Goal: Check status

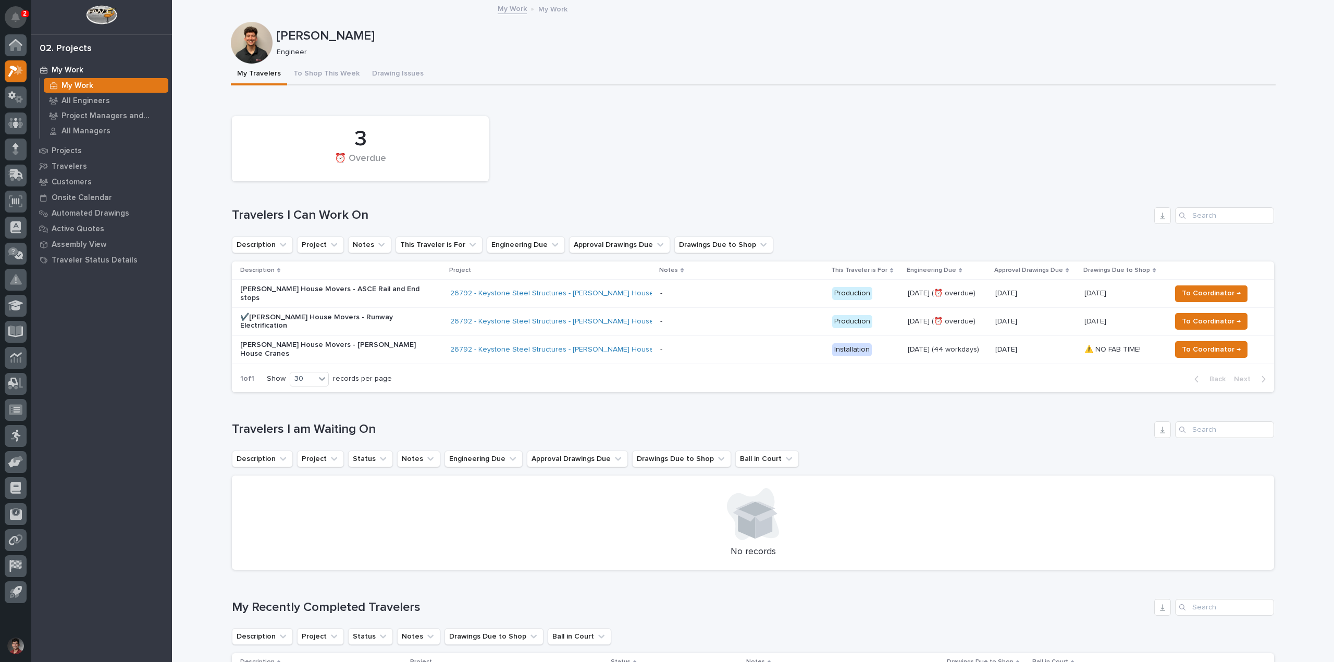
click at [9, 13] on button "Notifications" at bounding box center [16, 17] width 22 height 22
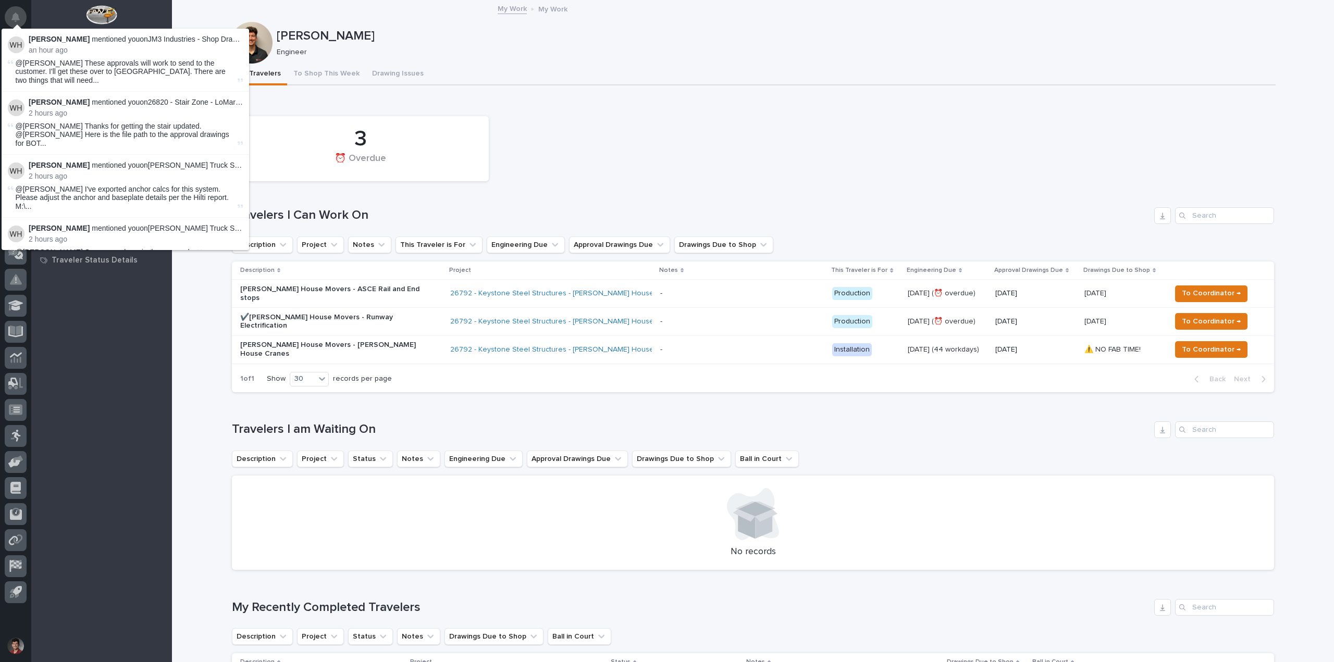
click at [13, 13] on icon "Notifications" at bounding box center [15, 17] width 8 height 9
click at [620, 164] on div "3 ⏰ Overdue" at bounding box center [753, 149] width 1053 height 76
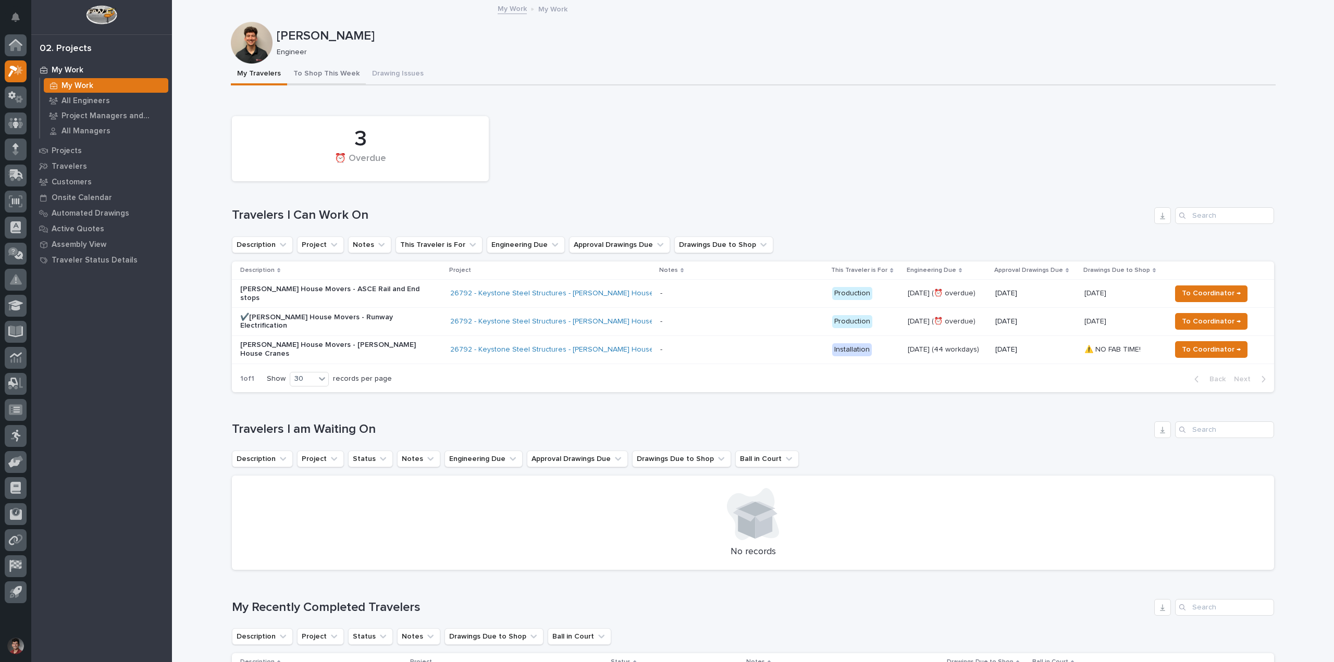
click at [326, 75] on button "To Shop This Week" at bounding box center [326, 75] width 79 height 22
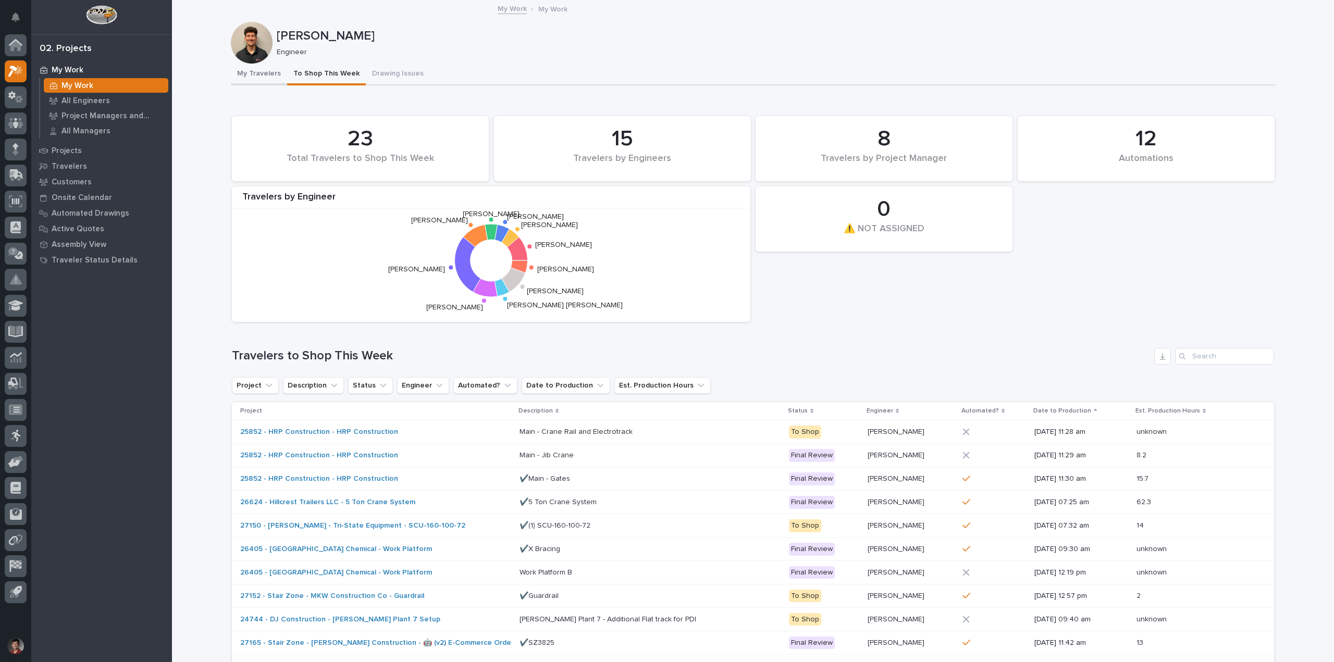
drag, startPoint x: 250, startPoint y: 70, endPoint x: 297, endPoint y: 87, distance: 50.1
click at [250, 70] on button "My Travelers" at bounding box center [259, 75] width 56 height 22
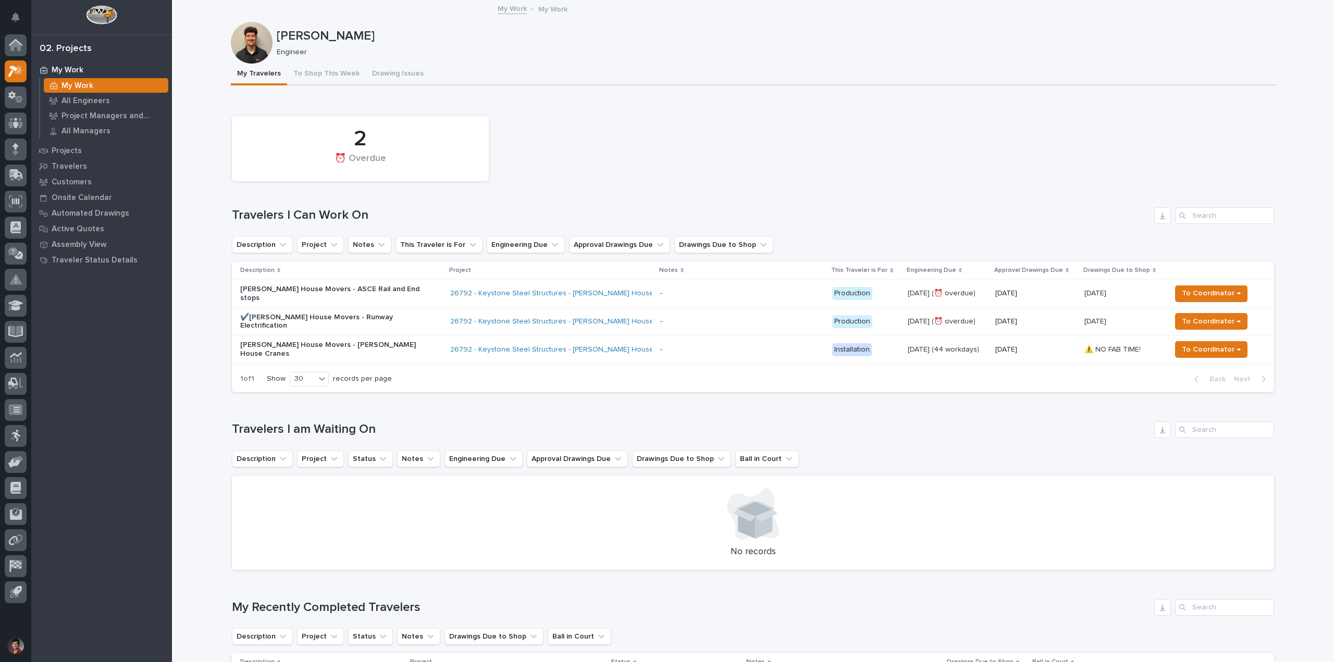
click at [660, 341] on div "- -" at bounding box center [742, 349] width 164 height 17
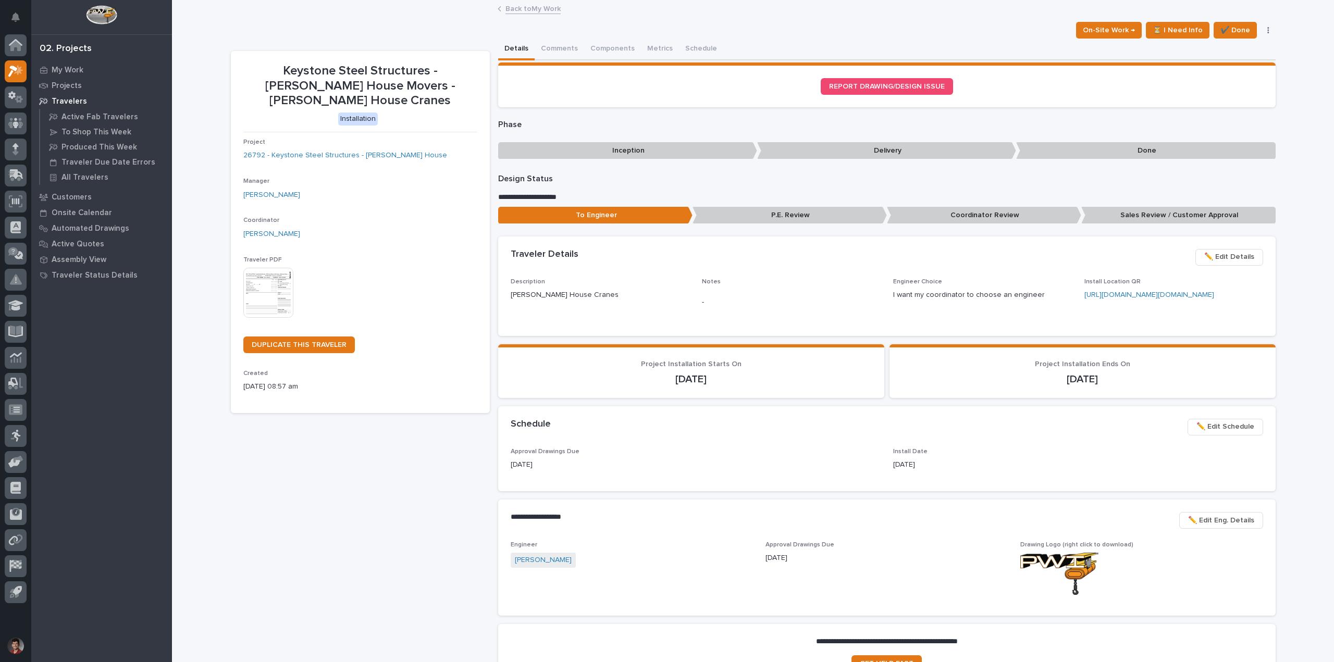
click at [533, 8] on link "Back to My Work" at bounding box center [532, 8] width 55 height 12
